Goal: Information Seeking & Learning: Learn about a topic

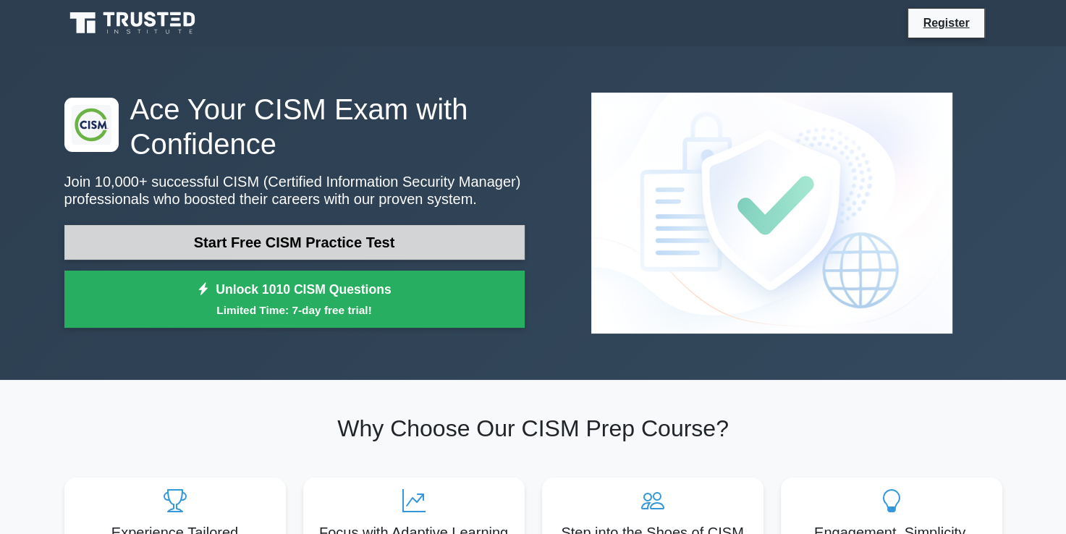
click at [340, 248] on link "Start Free CISM Practice Test" at bounding box center [294, 242] width 460 height 35
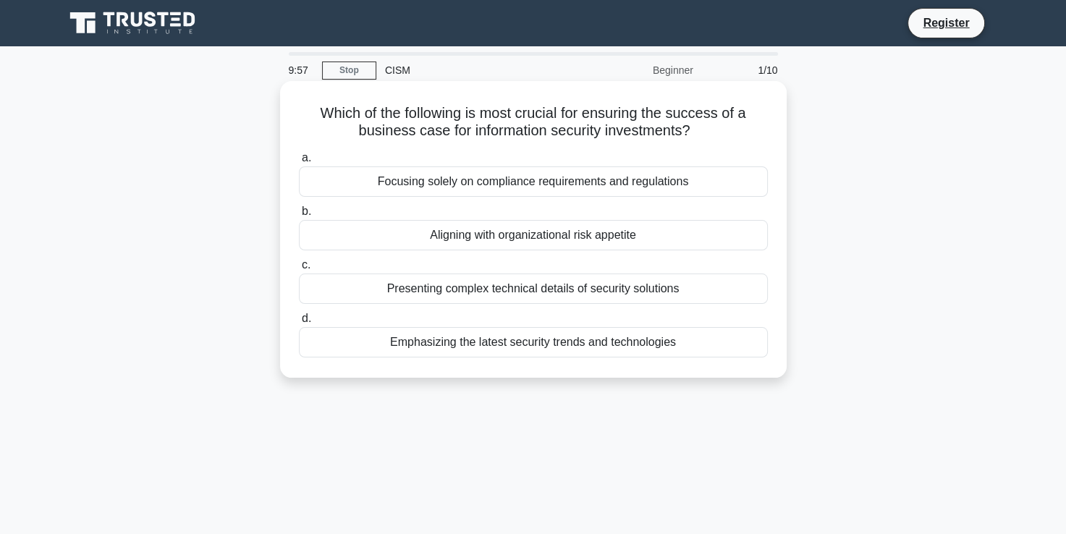
drag, startPoint x: 430, startPoint y: 116, endPoint x: 712, endPoint y: 134, distance: 282.8
click at [712, 134] on h5 "Which of the following is most crucial for ensuring the success of a business c…" at bounding box center [533, 122] width 472 height 36
click at [579, 140] on h5 "Which of the following is most crucial for ensuring the success of a business c…" at bounding box center [533, 122] width 472 height 36
click at [475, 230] on div "Aligning with organizational risk appetite" at bounding box center [533, 235] width 469 height 30
click at [299, 216] on input "b. Aligning with organizational risk appetite" at bounding box center [299, 211] width 0 height 9
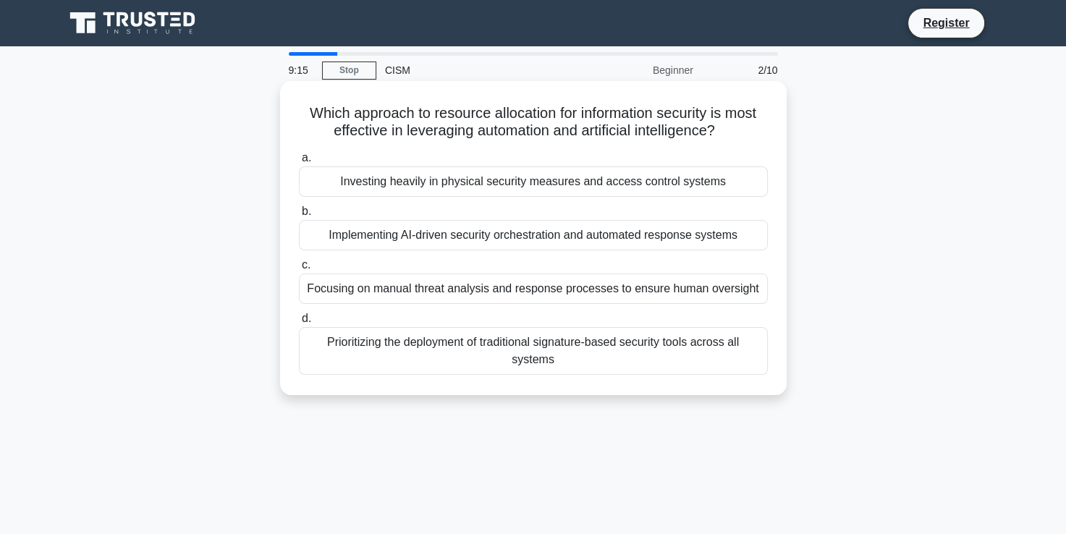
click at [529, 286] on div "Focusing on manual threat analysis and response processes to ensure human overs…" at bounding box center [533, 289] width 469 height 30
click at [299, 270] on input "c. Focusing on manual threat analysis and response processes to ensure human ov…" at bounding box center [299, 264] width 0 height 9
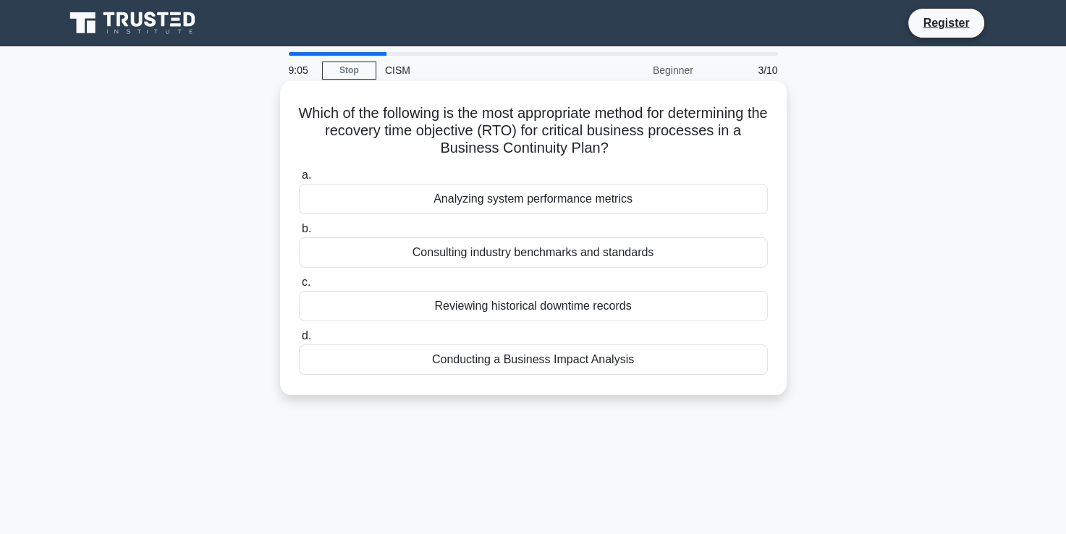
click at [590, 366] on div "Conducting a Business Impact Analysis" at bounding box center [533, 359] width 469 height 30
click at [299, 341] on input "d. Conducting a Business Impact Analysis" at bounding box center [299, 335] width 0 height 9
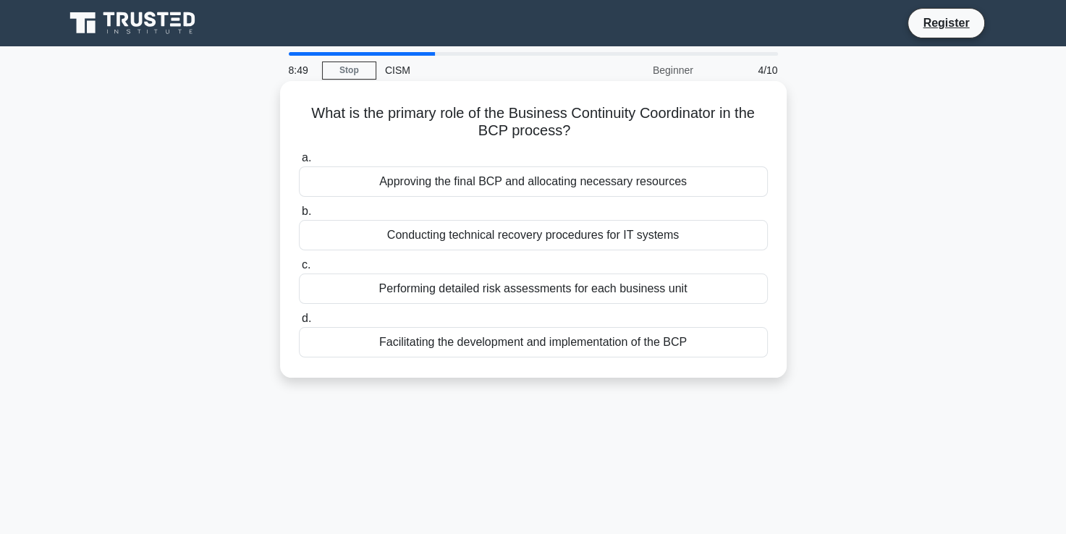
click at [685, 339] on div "Facilitating the development and implementation of the BCP" at bounding box center [533, 342] width 469 height 30
click at [299, 323] on input "d. Facilitating the development and implementation of the BCP" at bounding box center [299, 318] width 0 height 9
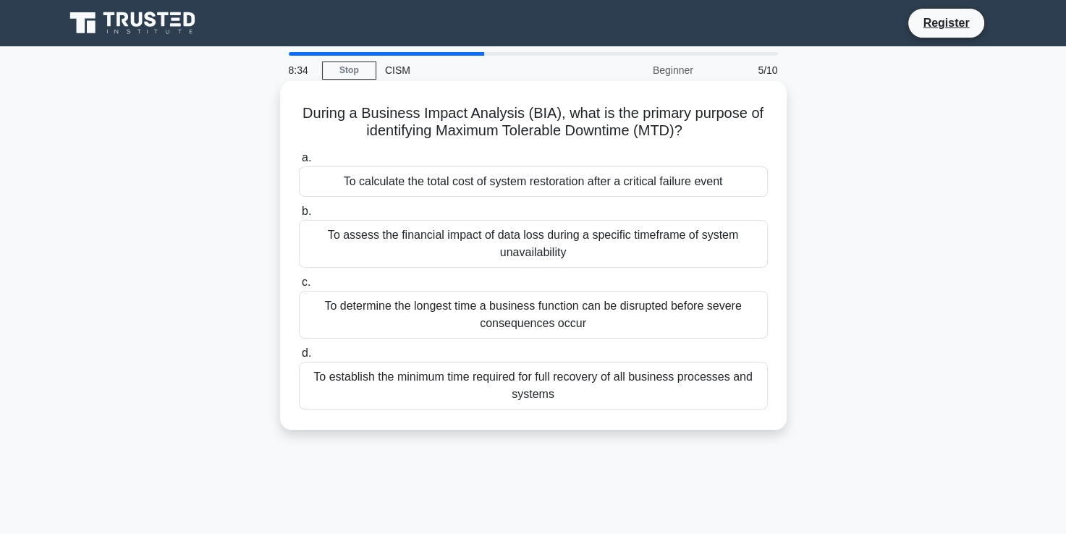
click at [643, 317] on div "To determine the longest time a business function can be disrupted before sever…" at bounding box center [533, 315] width 469 height 48
click at [299, 287] on input "c. To determine the longest time a business function can be disrupted before se…" at bounding box center [299, 282] width 0 height 9
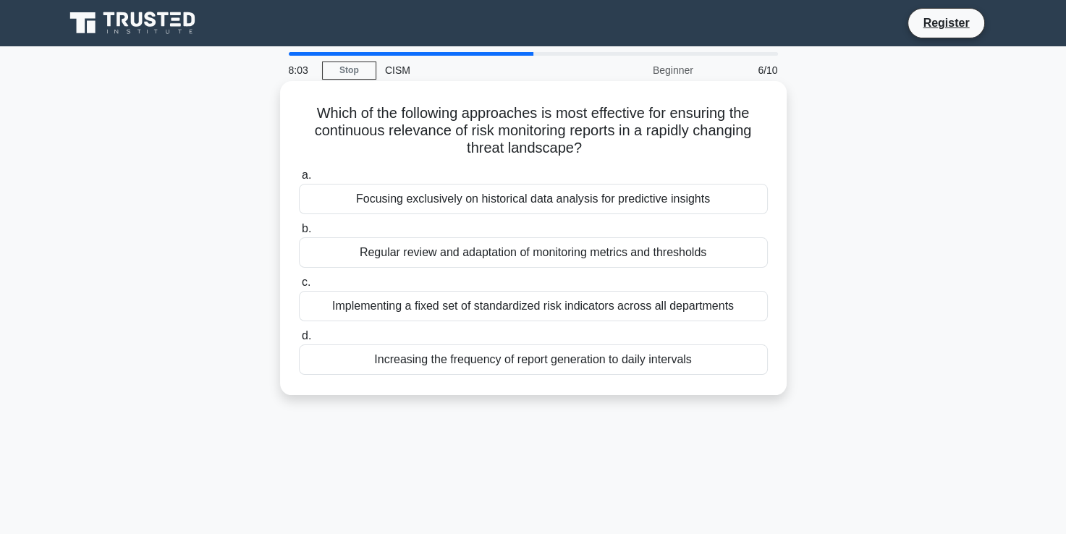
click at [427, 253] on div "Regular review and adaptation of monitoring metrics and thresholds" at bounding box center [533, 252] width 469 height 30
click at [299, 234] on input "b. Regular review and adaptation of monitoring metrics and thresholds" at bounding box center [299, 228] width 0 height 9
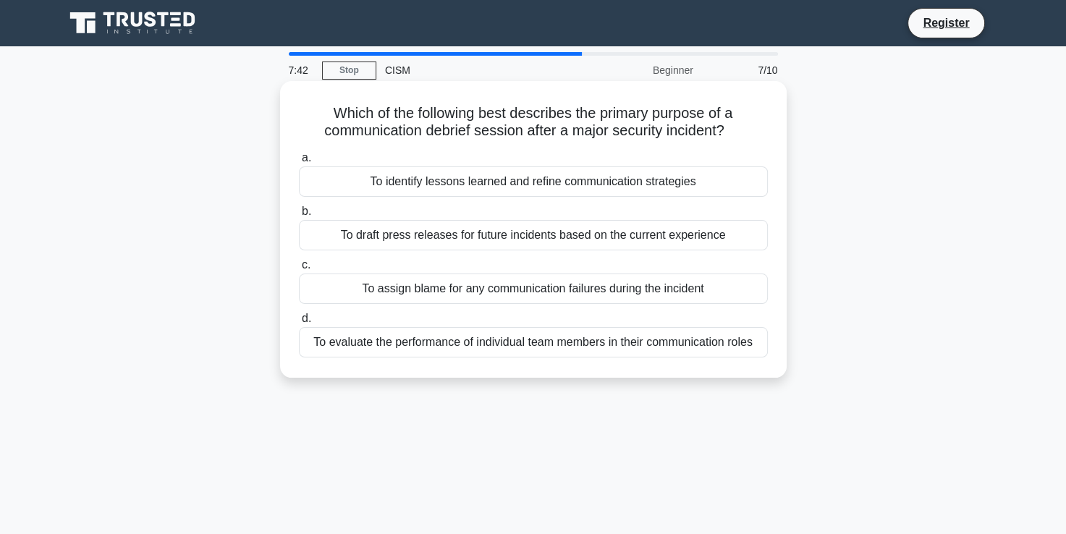
click at [456, 244] on div "To draft press releases for future incidents based on the current experience" at bounding box center [533, 235] width 469 height 30
click at [299, 216] on input "b. To draft press releases for future incidents based on the current experience" at bounding box center [299, 211] width 0 height 9
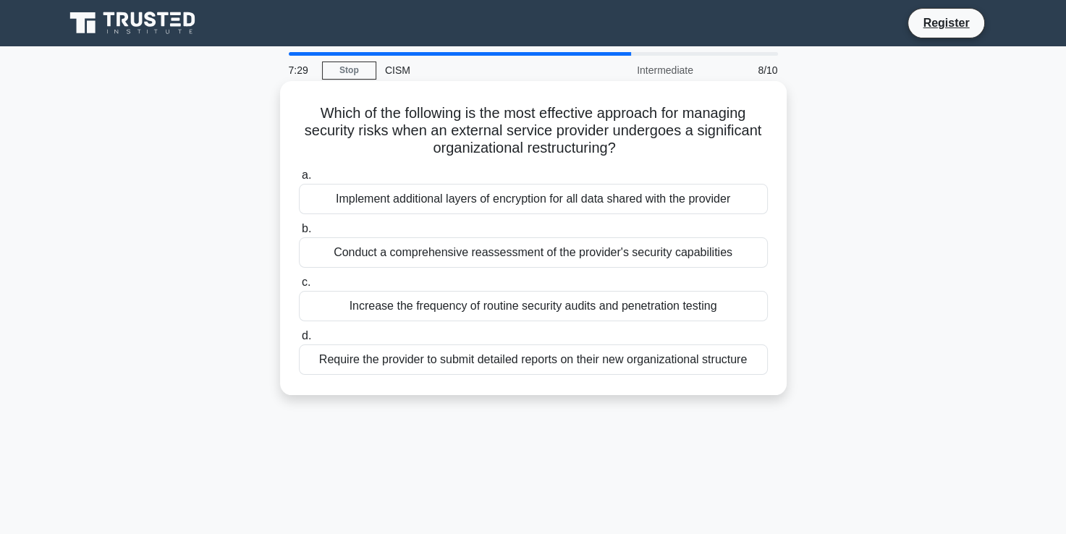
click at [471, 254] on div "Conduct a comprehensive reassessment of the provider's security capabilities" at bounding box center [533, 252] width 469 height 30
click at [299, 234] on input "b. Conduct a comprehensive reassessment of the provider's security capabilities" at bounding box center [299, 228] width 0 height 9
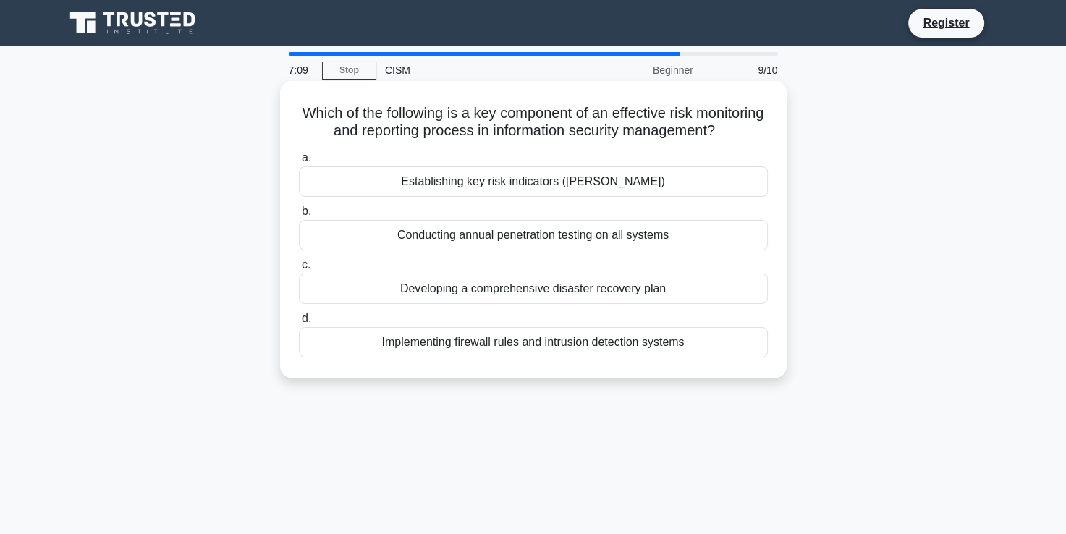
click at [481, 197] on div "Establishing key risk indicators (KRIs)" at bounding box center [533, 181] width 469 height 30
click at [299, 163] on input "a. Establishing key risk indicators (KRIs)" at bounding box center [299, 157] width 0 height 9
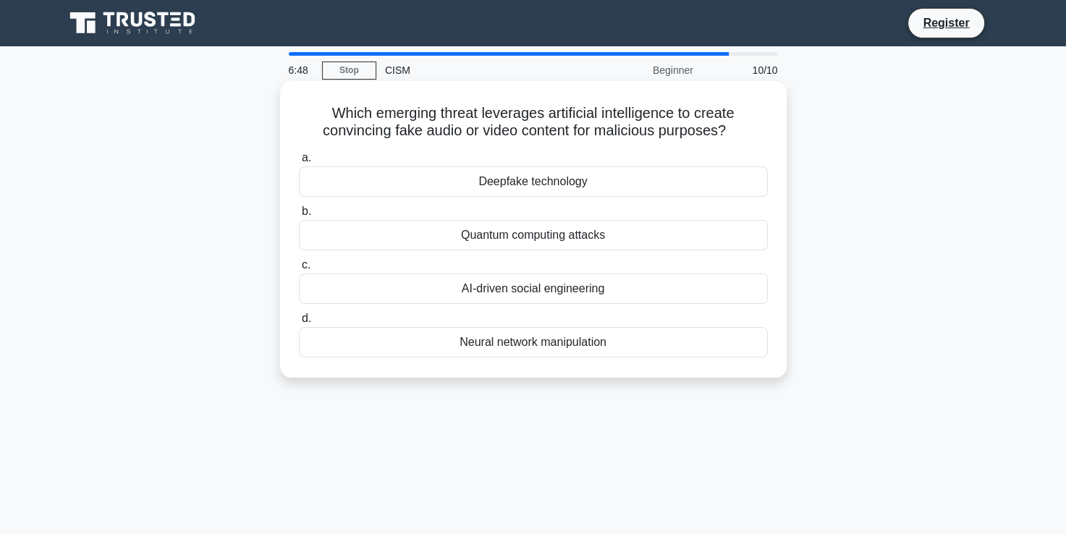
click at [469, 289] on div "AI-driven social engineering" at bounding box center [533, 289] width 469 height 30
click at [299, 270] on input "c. AI-driven social engineering" at bounding box center [299, 264] width 0 height 9
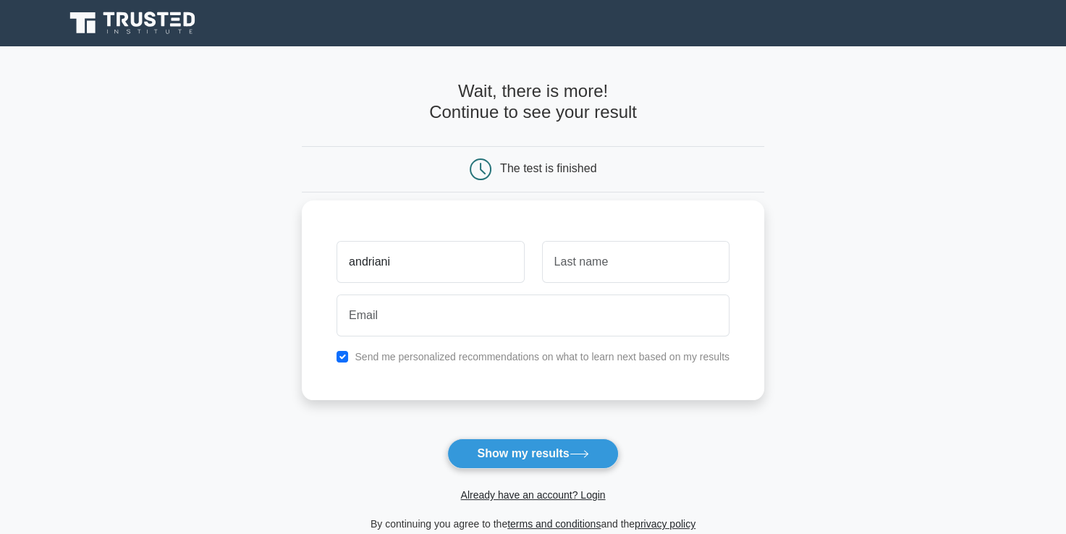
type input "andriani"
click at [597, 255] on input "text" at bounding box center [635, 262] width 187 height 42
type input "gkouma"
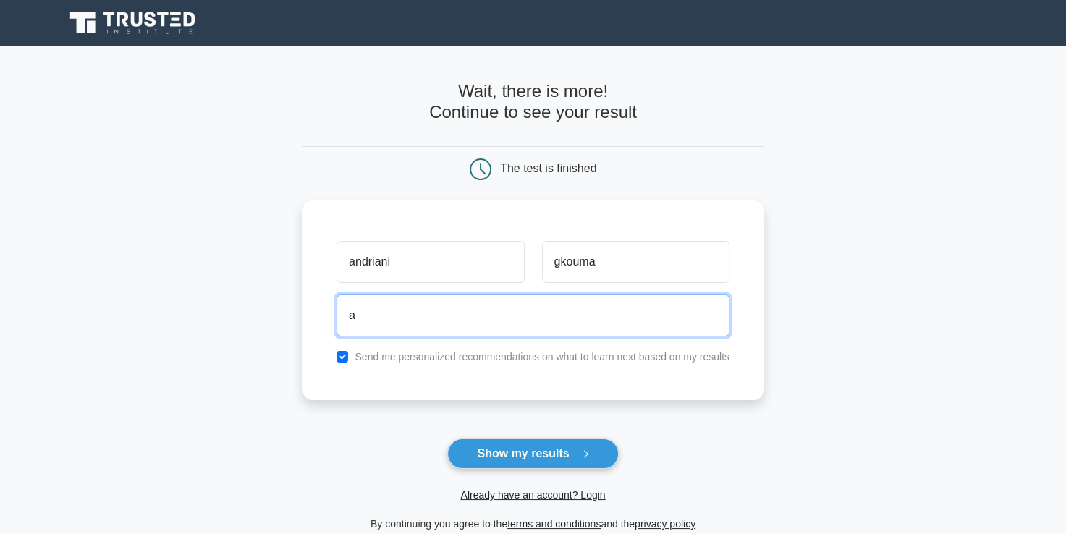
click at [530, 318] on input "a" at bounding box center [532, 315] width 393 height 42
type input "[EMAIL_ADDRESS][DOMAIN_NAME]"
click at [447, 438] on button "Show my results" at bounding box center [532, 453] width 171 height 30
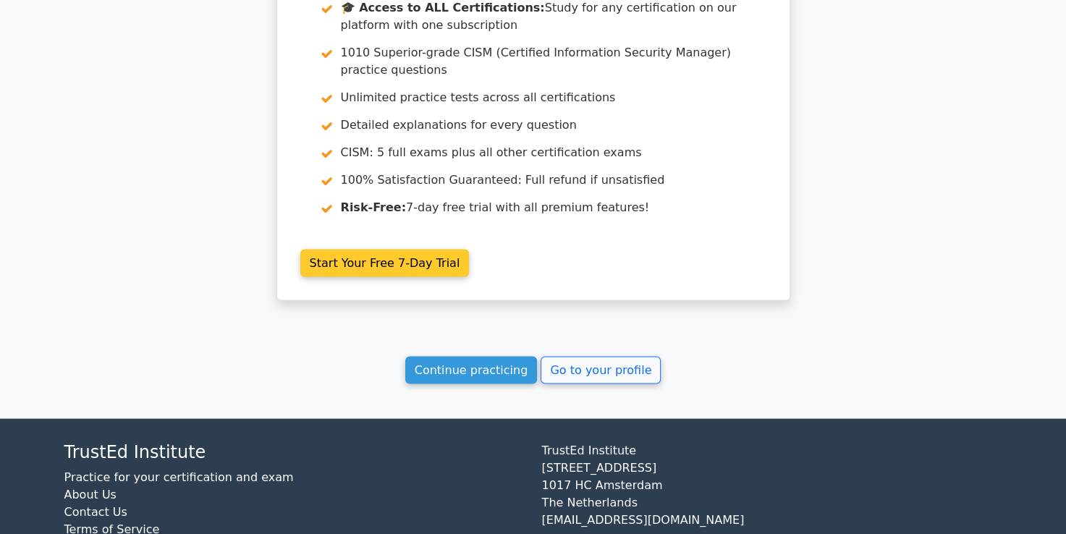
scroll to position [2388, 0]
